Goal: Find specific page/section: Find specific page/section

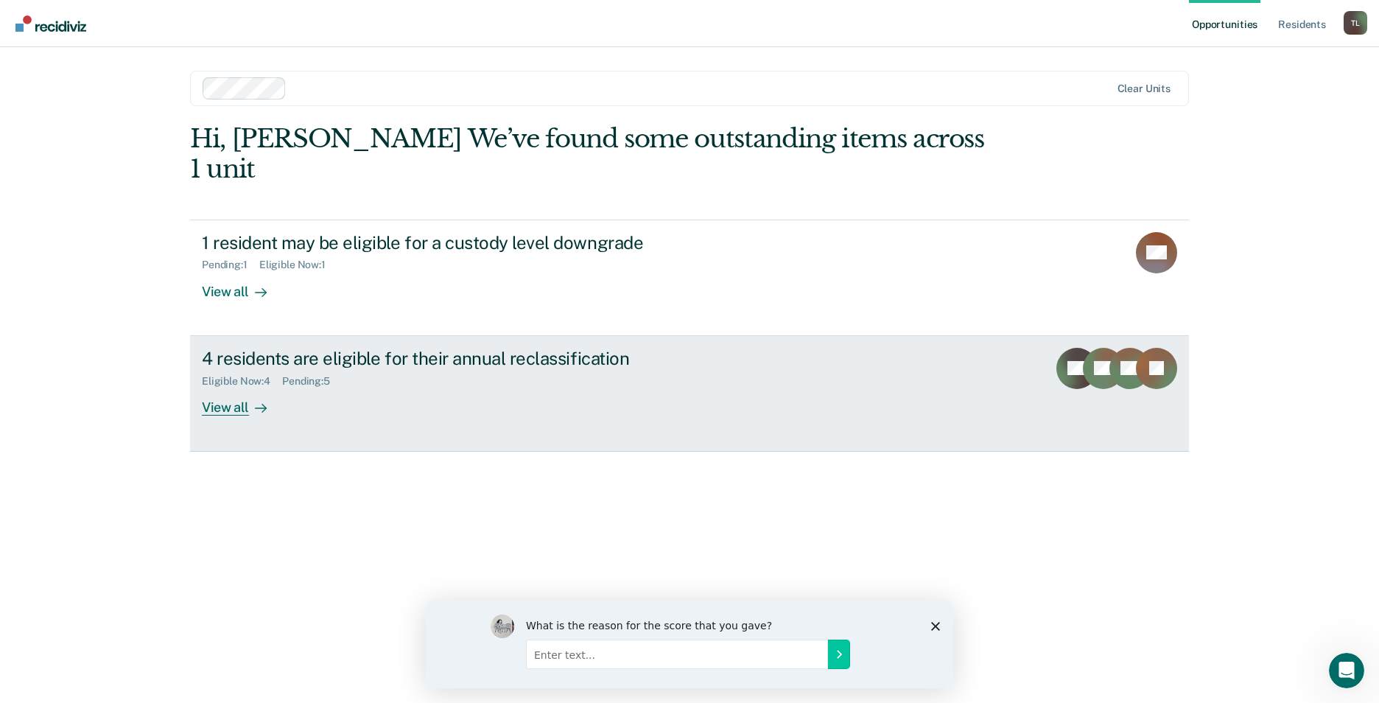
click at [239, 387] on div "View all" at bounding box center [243, 401] width 83 height 29
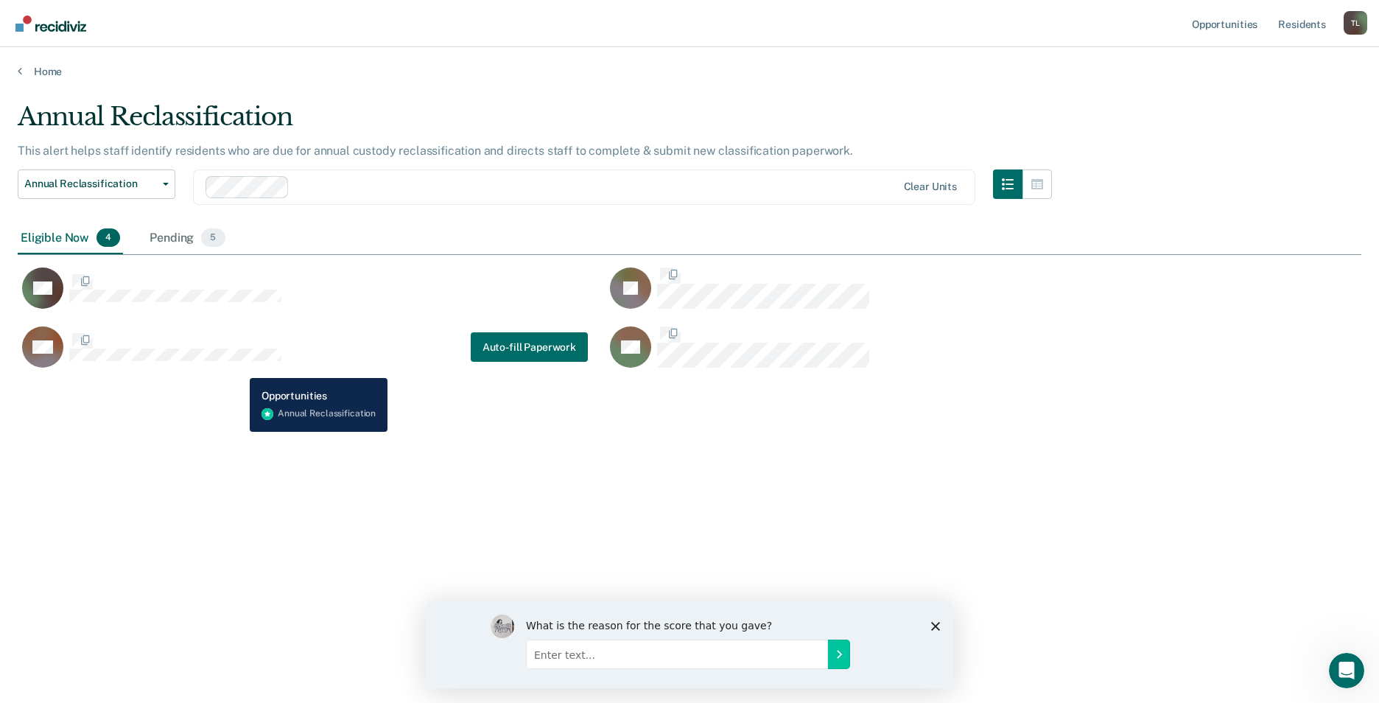
scroll to position [480, 1333]
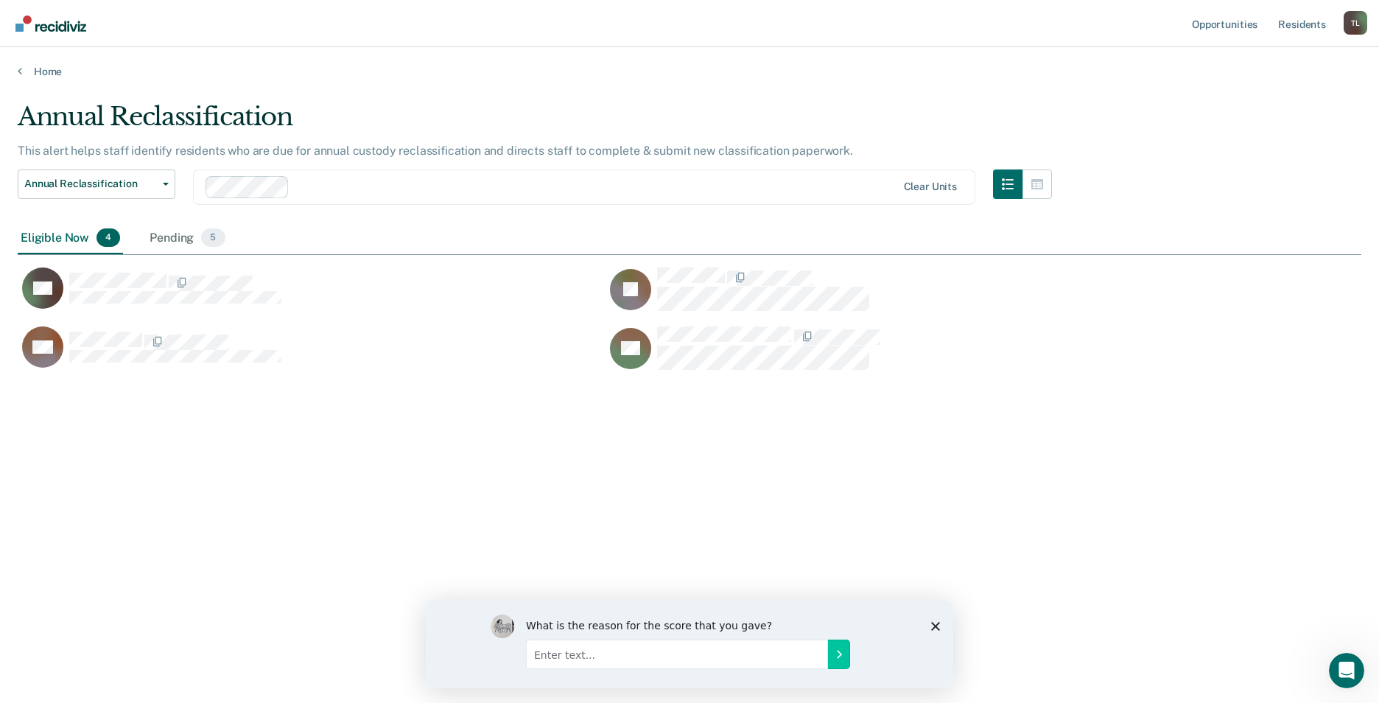
click at [110, 232] on span "4" at bounding box center [109, 237] width 24 height 19
click at [128, 450] on div "Annual Reclassification This alert helps staff identify residents who are due f…" at bounding box center [690, 347] width 1344 height 491
click at [99, 232] on span "4" at bounding box center [109, 237] width 24 height 19
click at [198, 236] on div "Pending 5" at bounding box center [187, 239] width 81 height 32
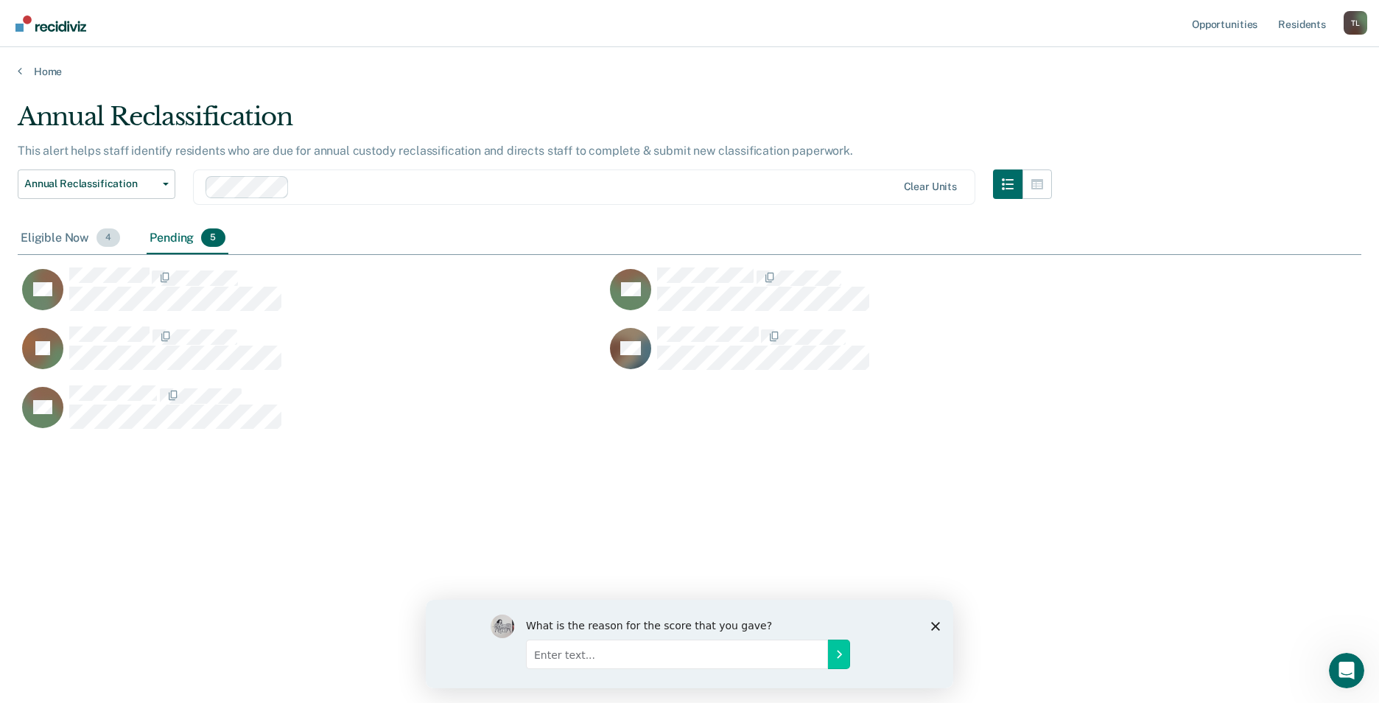
click at [101, 236] on span "4" at bounding box center [109, 237] width 24 height 19
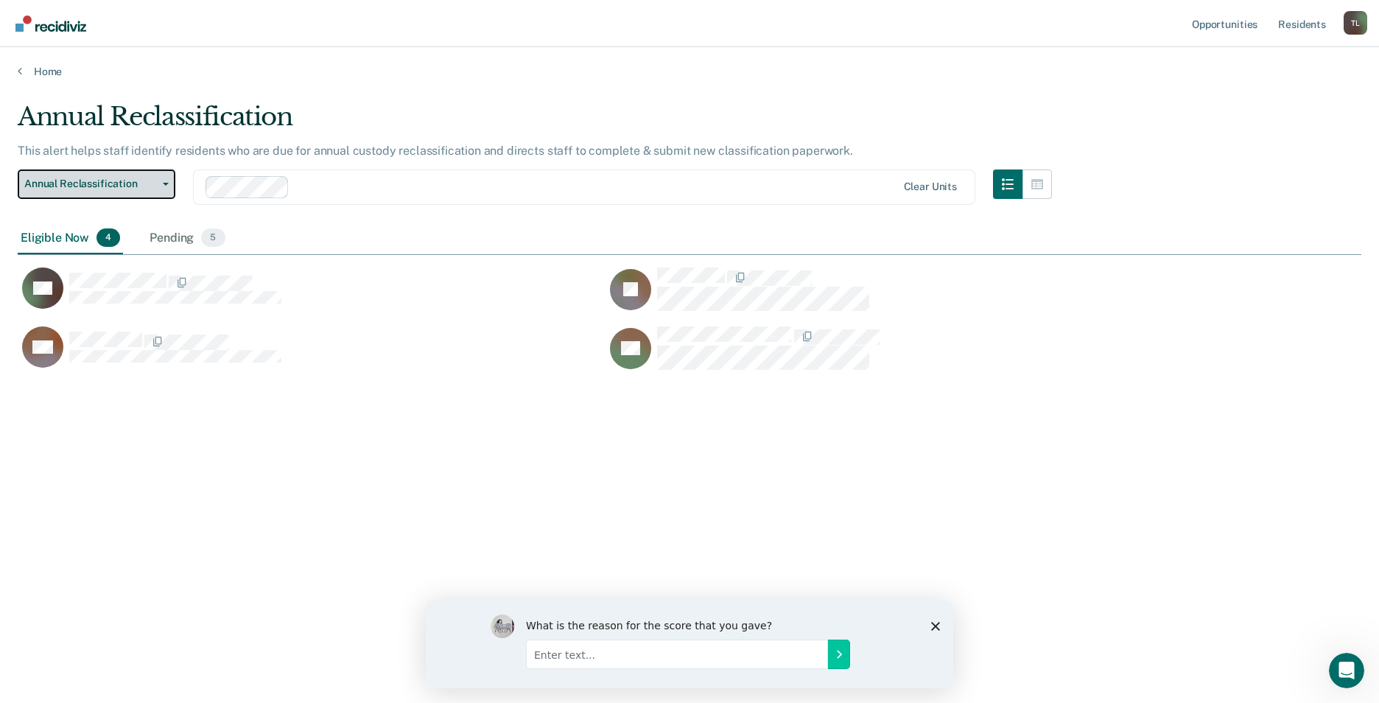
click at [161, 183] on span "button" at bounding box center [163, 184] width 12 height 3
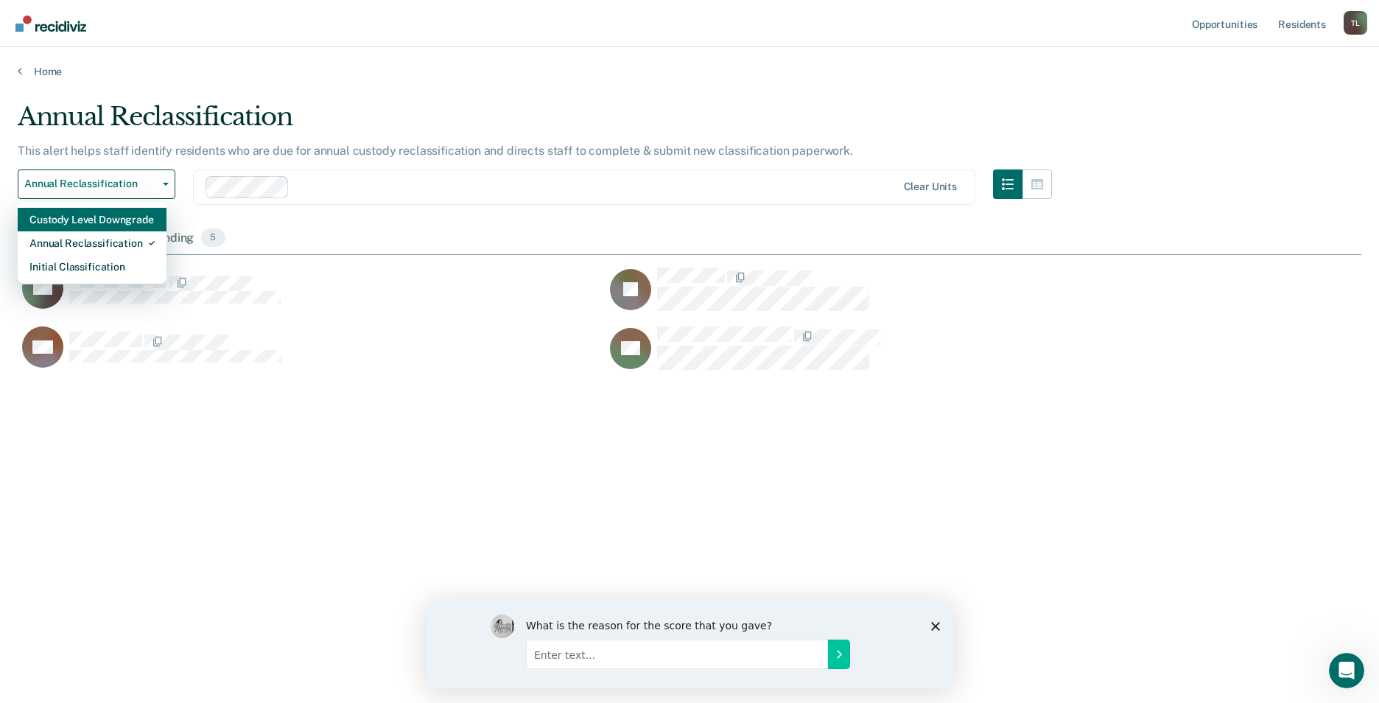
click at [119, 219] on div "Custody Level Downgrade" at bounding box center [91, 220] width 125 height 24
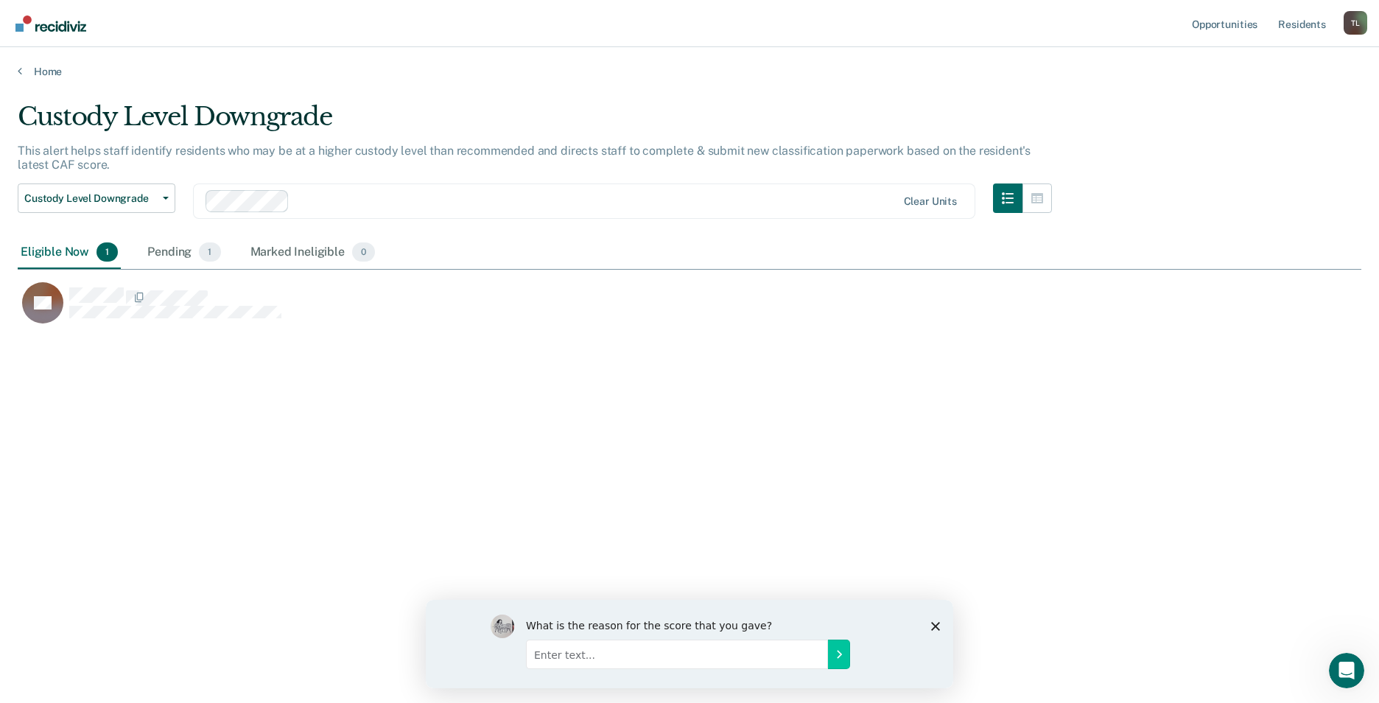
click at [102, 248] on span "1" at bounding box center [107, 251] width 21 height 19
click at [42, 71] on link "Home" at bounding box center [690, 71] width 1344 height 13
